Goal: Register for event/course

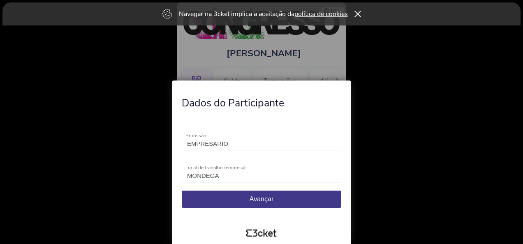
click at [263, 198] on span "Avançar" at bounding box center [262, 199] width 24 height 7
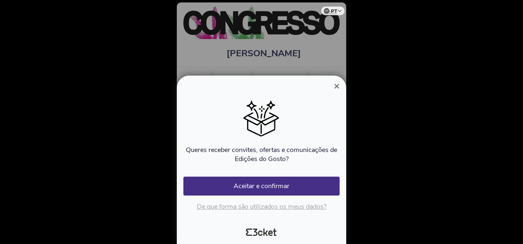
scroll to position [0, 73]
click at [299, 57] on div at bounding box center [261, 122] width 523 height 244
click at [332, 59] on div at bounding box center [261, 122] width 523 height 244
click at [335, 88] on span "×" at bounding box center [337, 86] width 6 height 11
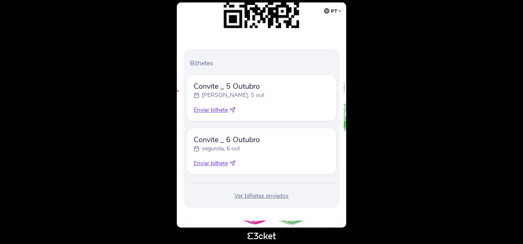
scroll to position [155, 0]
click at [221, 109] on span "Enviar bilhete" at bounding box center [211, 110] width 34 height 8
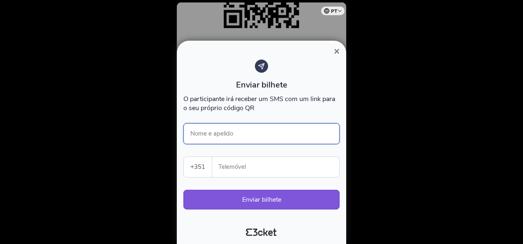
click at [224, 131] on input "Nome e apelido" at bounding box center [261, 133] width 156 height 21
type input "Pedro FONSECA"
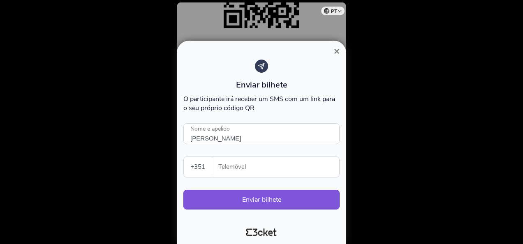
type input "932256331"
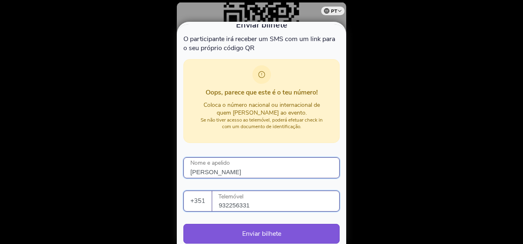
scroll to position [73, 0]
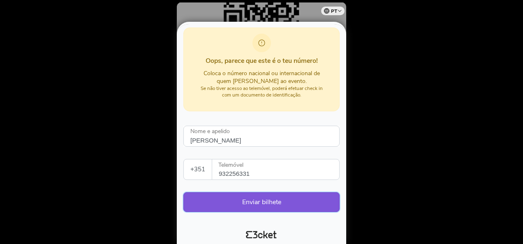
click at [270, 199] on button "Enviar bilhete" at bounding box center [261, 202] width 156 height 20
click at [266, 198] on button "Enviar bilhete" at bounding box center [261, 202] width 156 height 20
click at [373, 83] on div at bounding box center [261, 122] width 523 height 244
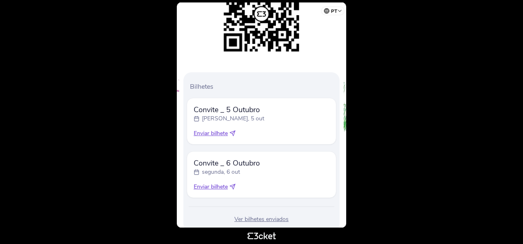
scroll to position [155, 0]
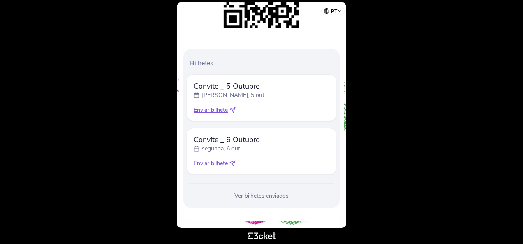
click at [233, 108] on icon at bounding box center [232, 109] width 5 height 5
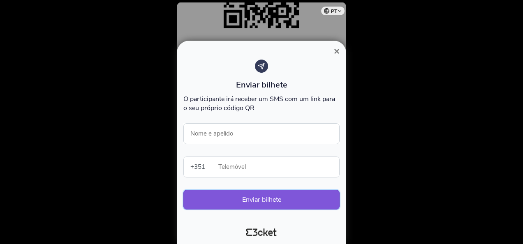
click at [267, 198] on button "Enviar bilhete" at bounding box center [261, 200] width 156 height 20
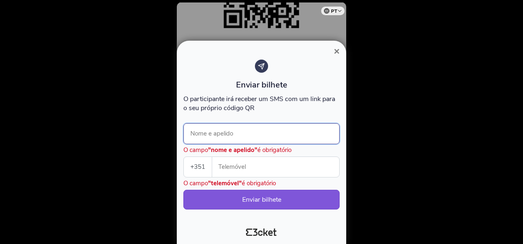
click at [253, 134] on input "Nome e apelido" at bounding box center [261, 133] width 156 height 21
type input "Pedro FONSECA"
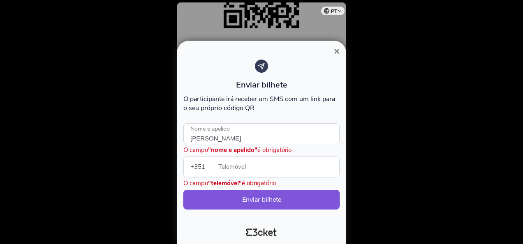
type input "932256331"
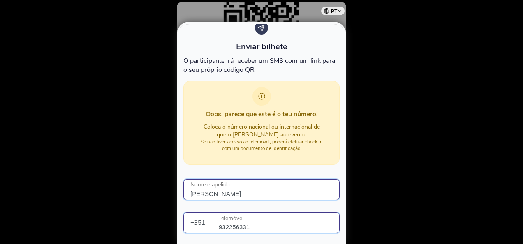
scroll to position [73, 0]
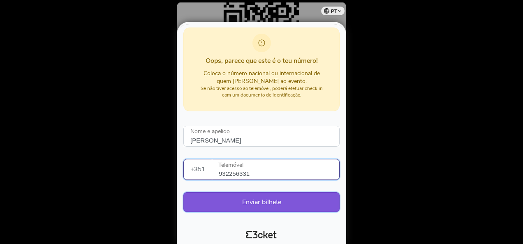
click at [267, 198] on button "Enviar bilhete" at bounding box center [261, 202] width 156 height 20
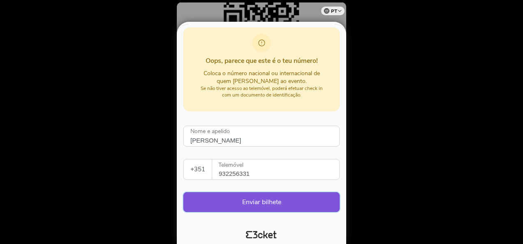
click at [293, 199] on button "Enviar bilhete" at bounding box center [261, 202] width 156 height 20
click at [100, 67] on div at bounding box center [261, 122] width 523 height 244
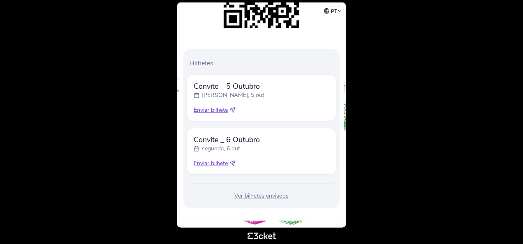
click at [390, 103] on body "pt Português (Portugal) English Español Catalan Français PEDRO FONSECA .st0{fil…" at bounding box center [261, 122] width 516 height 238
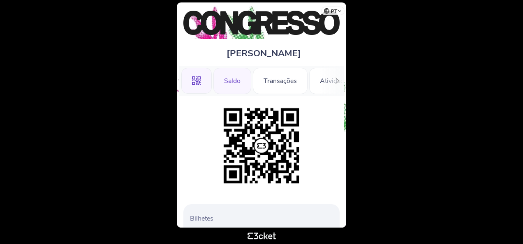
click at [233, 79] on div "Saldo" at bounding box center [232, 81] width 38 height 26
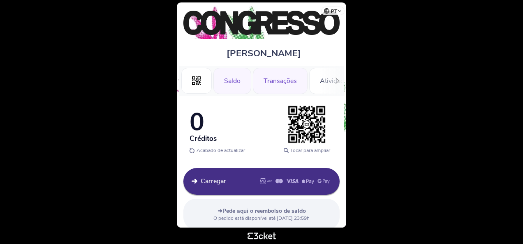
click at [284, 77] on div "Transações" at bounding box center [280, 81] width 55 height 26
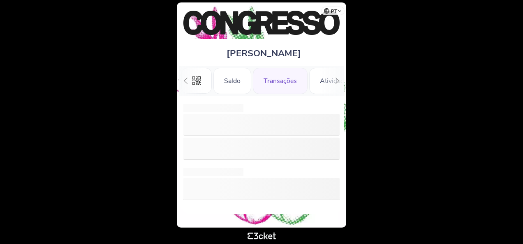
scroll to position [0, 18]
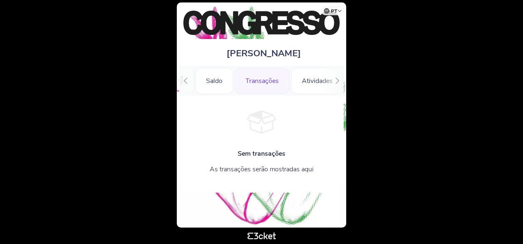
click at [322, 80] on div ".st0{fill-rule:evenodd;clip-rule:evenodd;} [GEOGRAPHIC_DATA] Transações Ativida…" at bounding box center [261, 81] width 164 height 30
click at [326, 106] on icon at bounding box center [261, 121] width 156 height 35
click at [386, 33] on body "pt Português ([GEOGRAPHIC_DATA]) English Español Catalan [DEMOGRAPHIC_DATA] [PE…" at bounding box center [261, 122] width 516 height 238
